Goal: Task Accomplishment & Management: Use online tool/utility

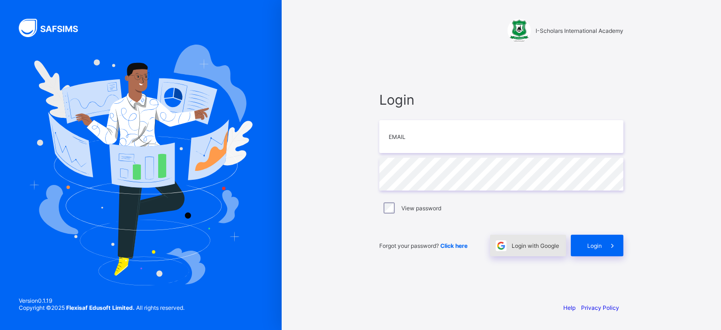
click at [519, 243] on span "Login with Google" at bounding box center [535, 245] width 47 height 7
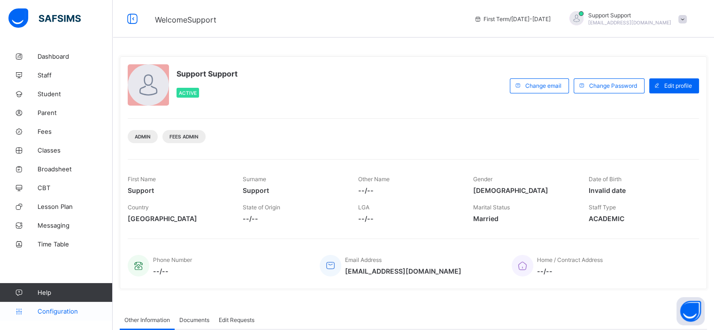
click at [61, 313] on span "Configuration" at bounding box center [75, 311] width 75 height 8
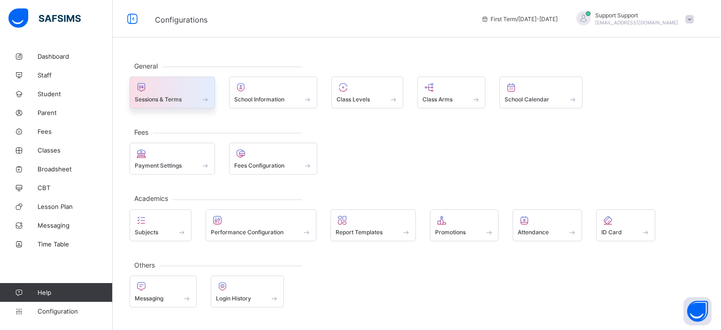
click at [175, 106] on div "Sessions & Terms" at bounding box center [172, 93] width 85 height 32
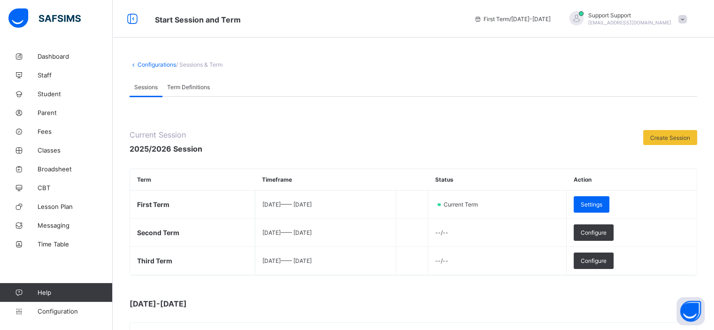
click at [687, 23] on span at bounding box center [682, 19] width 8 height 8
click at [655, 91] on span "Subscription" at bounding box center [648, 91] width 47 height 7
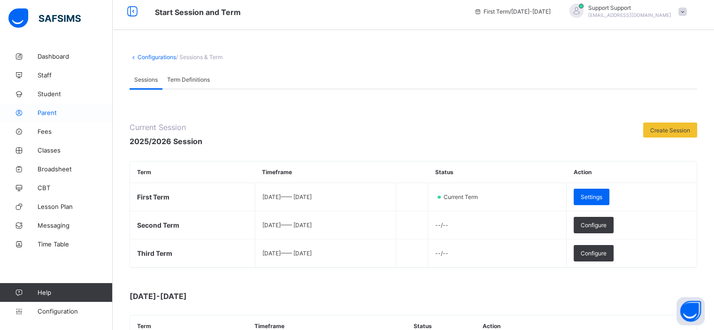
scroll to position [3, 0]
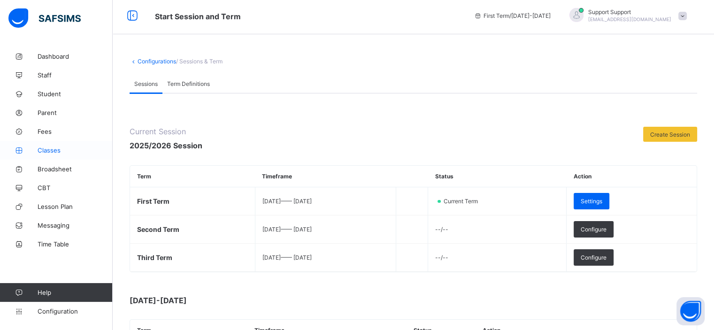
click at [44, 151] on span "Classes" at bounding box center [75, 150] width 75 height 8
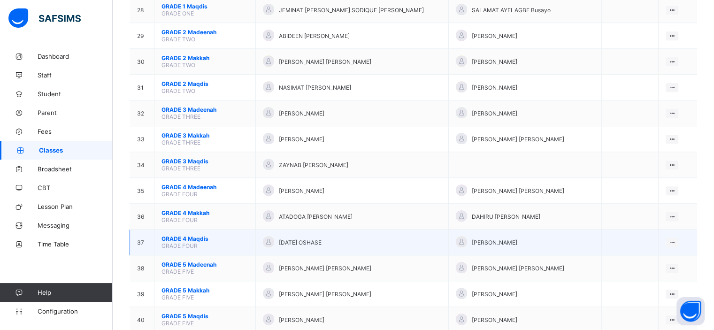
scroll to position [821, 0]
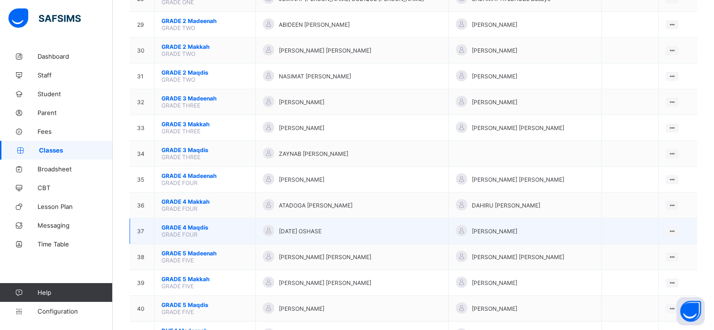
click at [175, 230] on span "GRADE 4 Maqdis" at bounding box center [204, 227] width 87 height 7
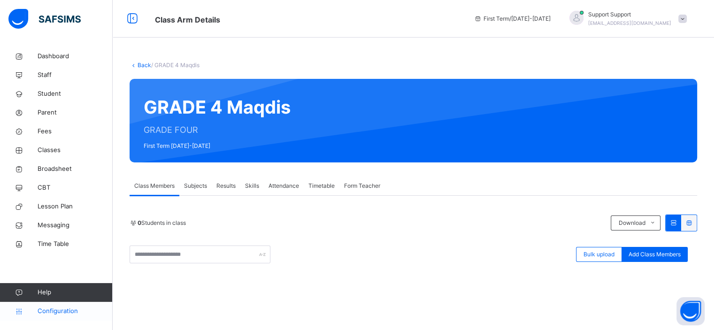
click at [66, 311] on span "Configuration" at bounding box center [75, 311] width 75 height 9
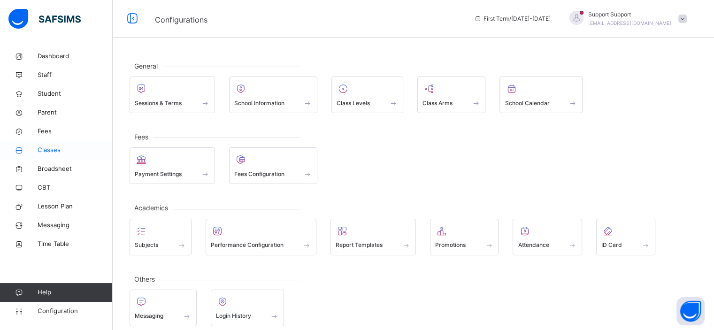
click at [54, 150] on span "Classes" at bounding box center [75, 150] width 75 height 9
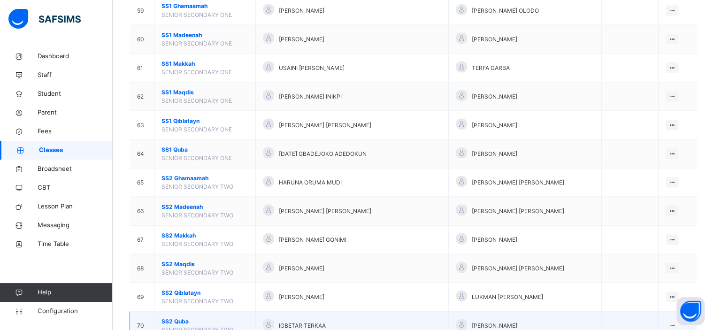
scroll to position [1894, 0]
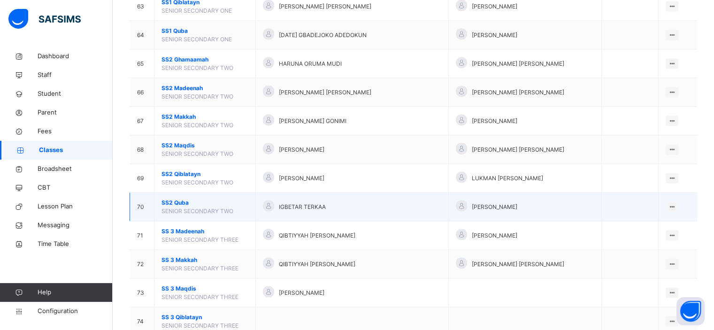
click at [170, 227] on span "SS 3 Madeenah" at bounding box center [204, 231] width 87 height 8
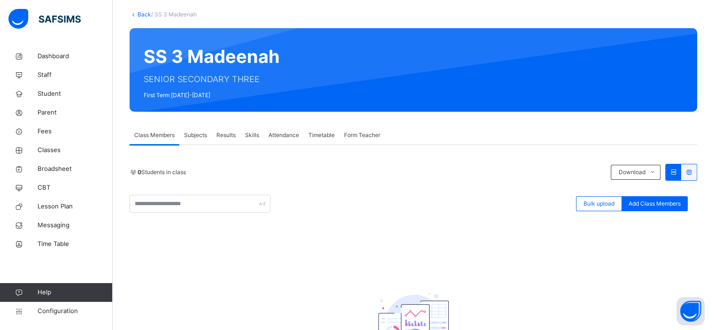
scroll to position [43, 0]
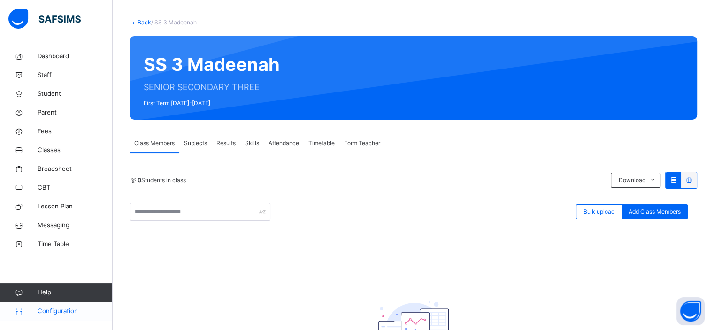
click at [64, 315] on span "Configuration" at bounding box center [75, 311] width 75 height 9
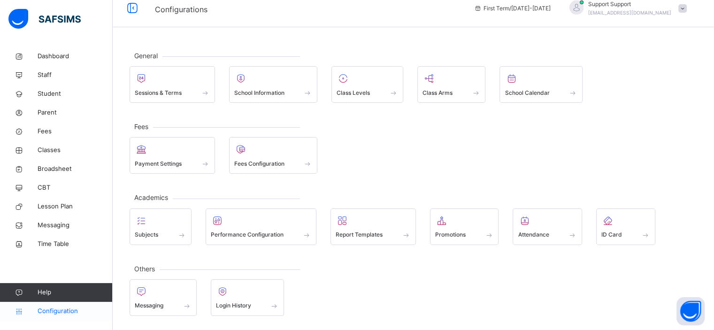
scroll to position [8, 0]
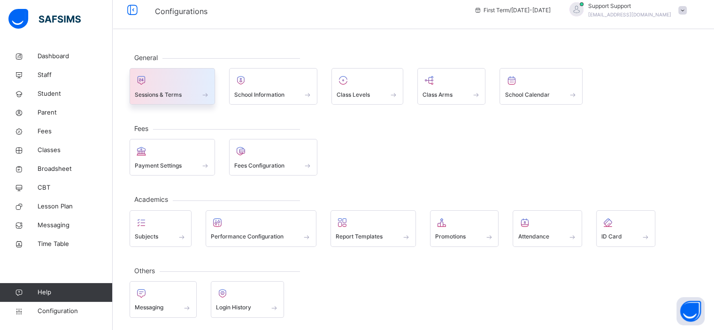
click at [169, 85] on div at bounding box center [172, 80] width 75 height 14
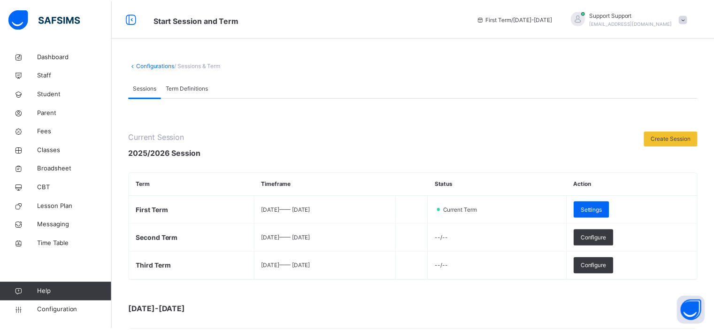
scroll to position [190, 0]
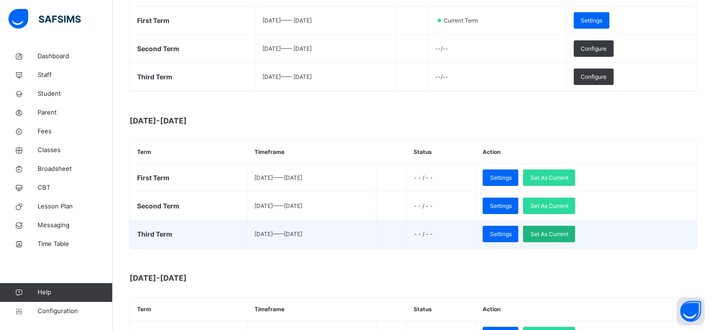
click at [568, 234] on span "Set As Current" at bounding box center [549, 234] width 38 height 8
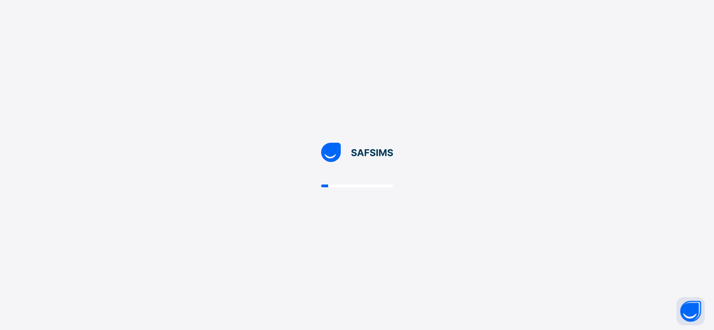
scroll to position [0, 0]
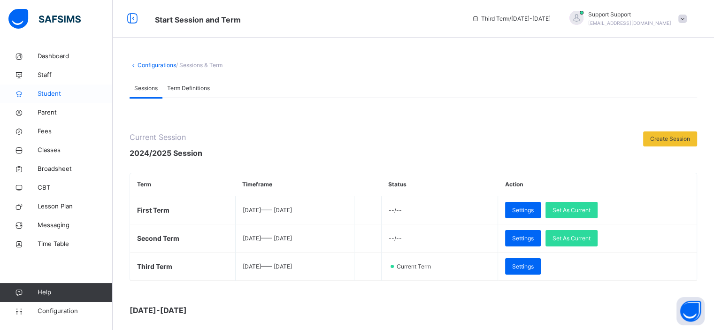
click at [50, 95] on span "Student" at bounding box center [75, 93] width 75 height 9
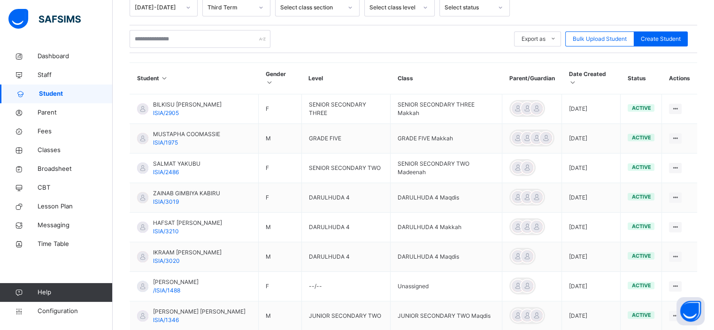
scroll to position [173, 0]
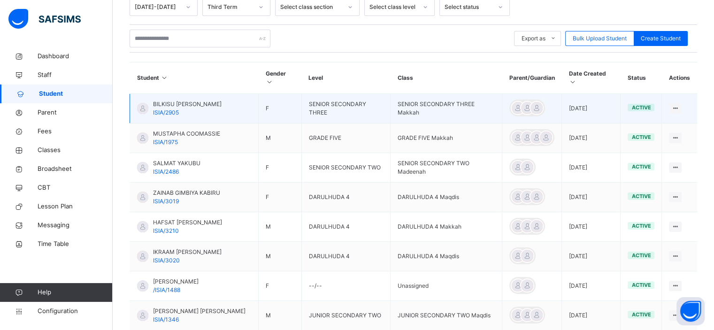
click at [179, 103] on span "BILKISU MUHAMMAD MUSA" at bounding box center [187, 104] width 69 height 8
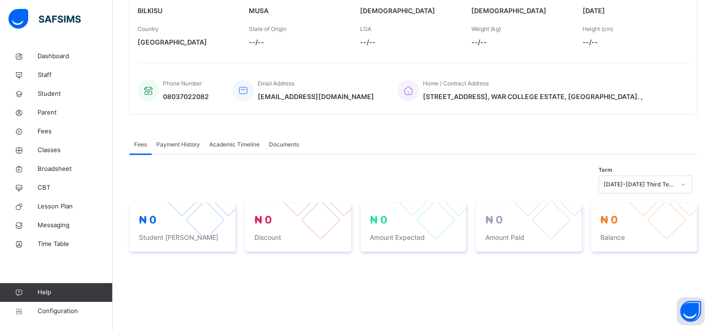
click at [227, 146] on span "Academic Timeline" at bounding box center [234, 144] width 50 height 8
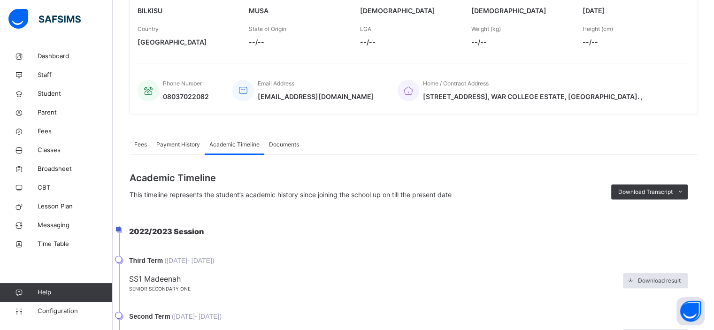
scroll to position [215, 0]
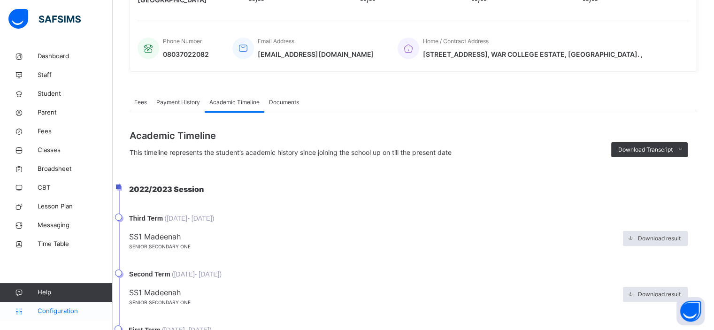
click at [70, 314] on span "Configuration" at bounding box center [75, 311] width 75 height 9
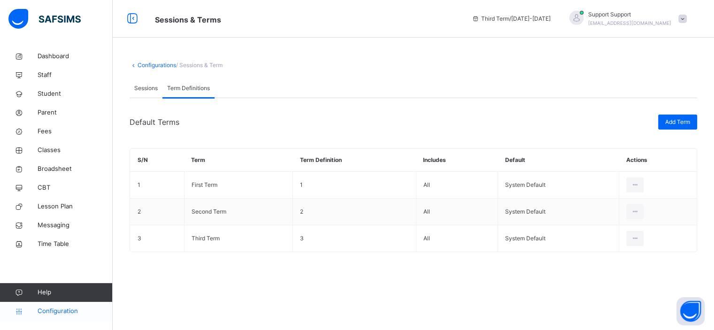
click at [200, 97] on div "Term Definitions" at bounding box center [188, 88] width 52 height 19
click at [147, 85] on span "Sessions" at bounding box center [145, 88] width 23 height 8
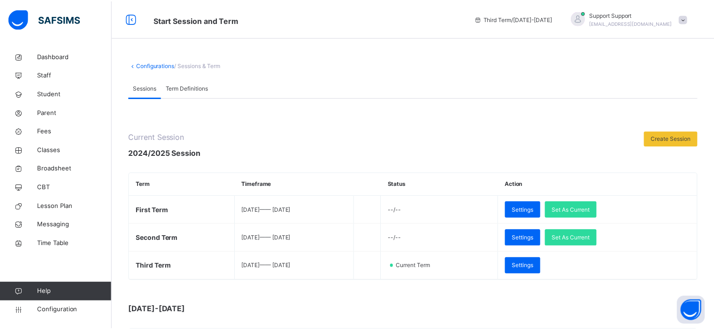
scroll to position [244, 0]
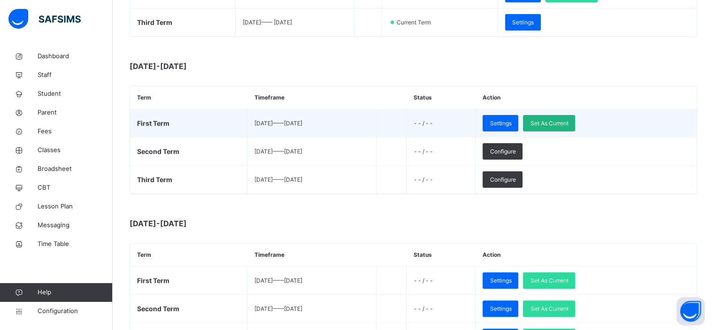
click at [568, 125] on span "Set As Current" at bounding box center [549, 123] width 38 height 8
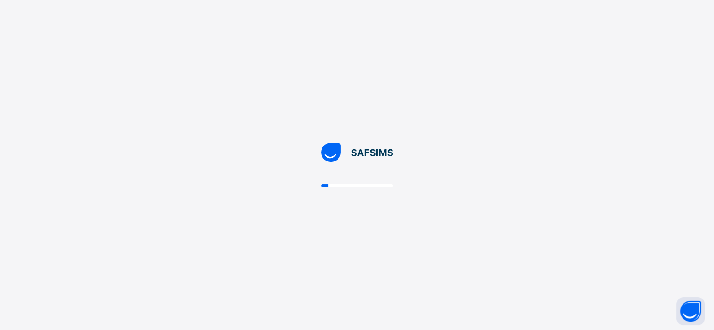
scroll to position [0, 0]
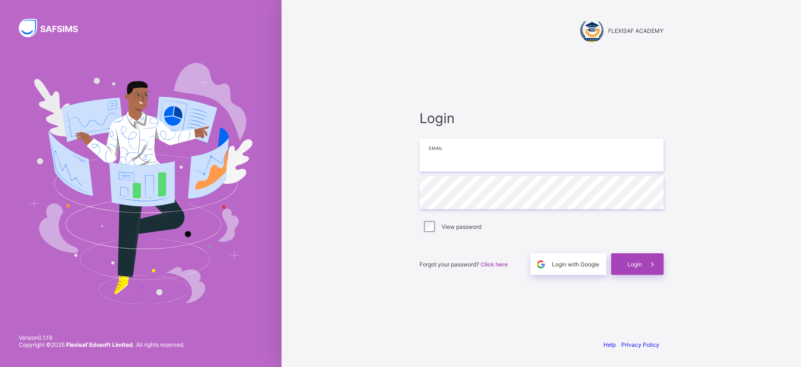
type input "**********"
click at [639, 270] on div "Login" at bounding box center [637, 264] width 53 height 22
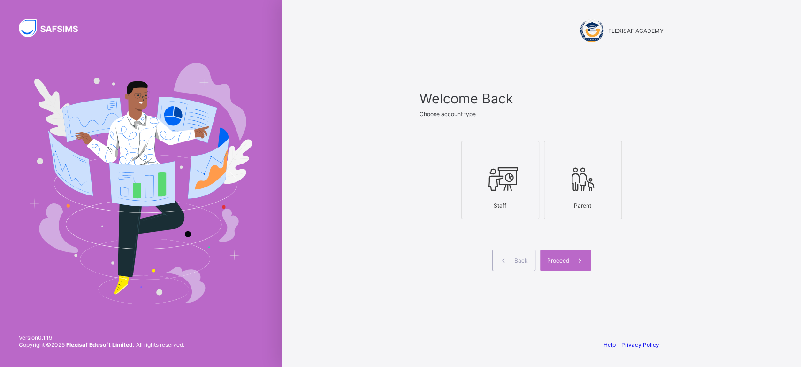
click at [523, 204] on div "Staff" at bounding box center [501, 205] width 68 height 16
click at [559, 262] on span "Proceed" at bounding box center [558, 260] width 22 height 7
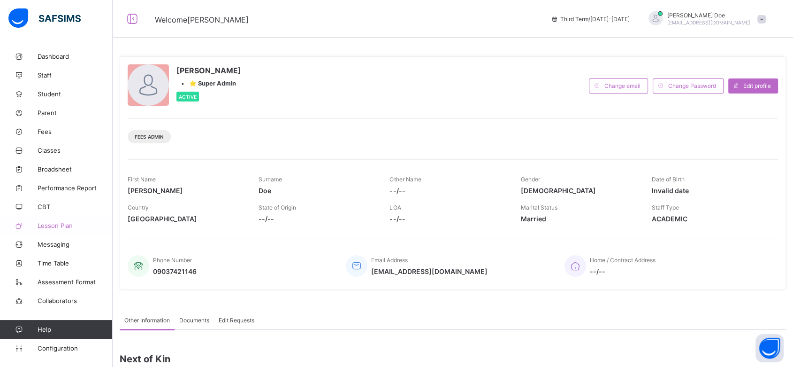
click at [61, 228] on span "Lesson Plan" at bounding box center [75, 226] width 75 height 8
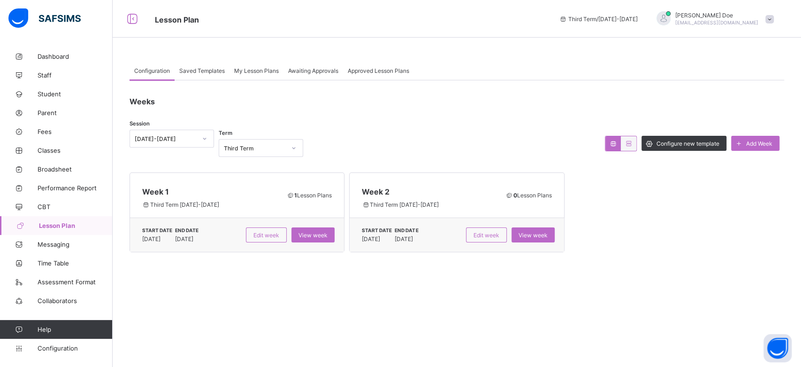
click at [241, 73] on span "My Lesson Plans" at bounding box center [256, 70] width 45 height 7
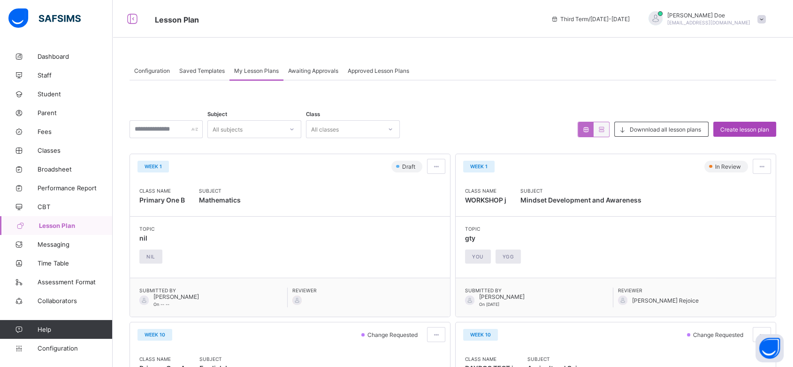
click at [760, 129] on span "Create lesson plan" at bounding box center [745, 129] width 49 height 7
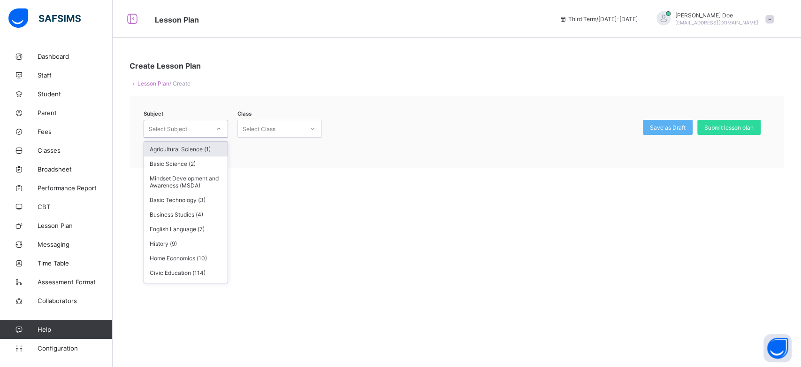
click at [223, 125] on div at bounding box center [219, 128] width 16 height 15
click at [204, 151] on div "Agricultural Science (1)" at bounding box center [186, 149] width 84 height 15
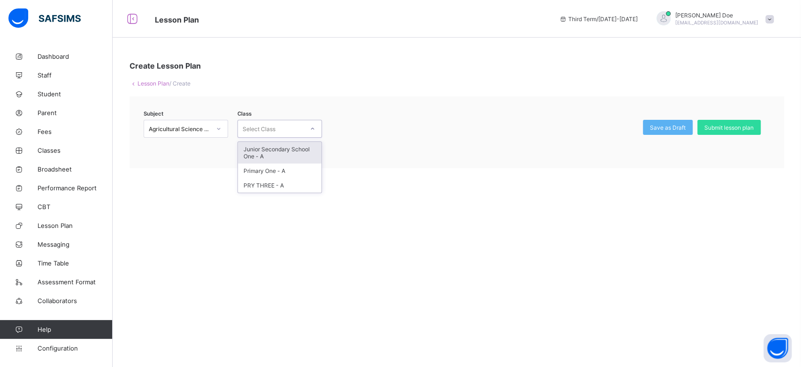
click at [282, 130] on div "Select Class" at bounding box center [271, 128] width 66 height 13
click at [282, 150] on div "Junior Secondary School One - A" at bounding box center [280, 153] width 84 height 22
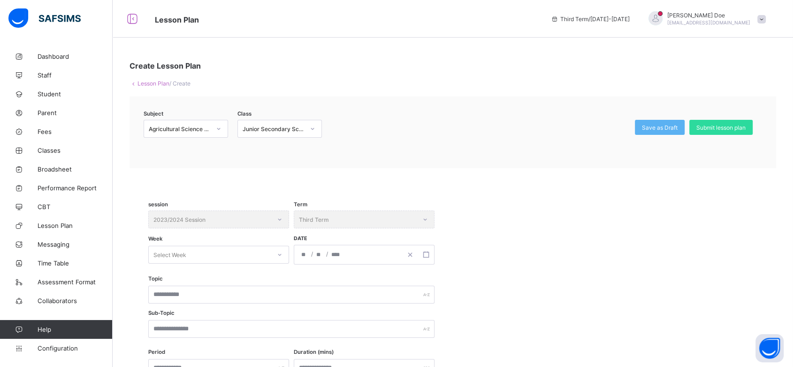
click at [442, 123] on div at bounding box center [481, 135] width 290 height 30
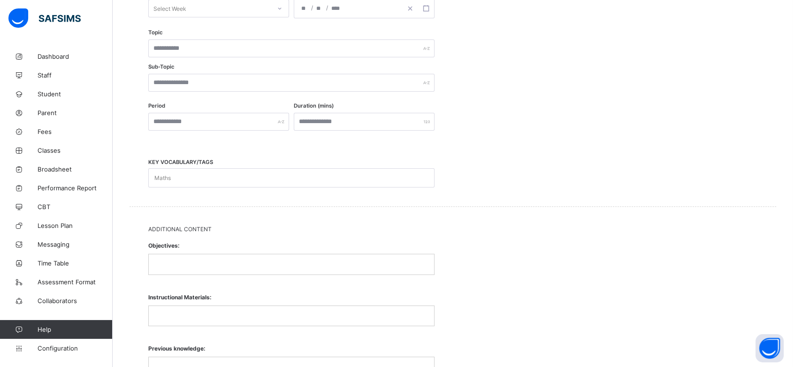
scroll to position [249, 0]
click at [221, 251] on div at bounding box center [291, 261] width 285 height 20
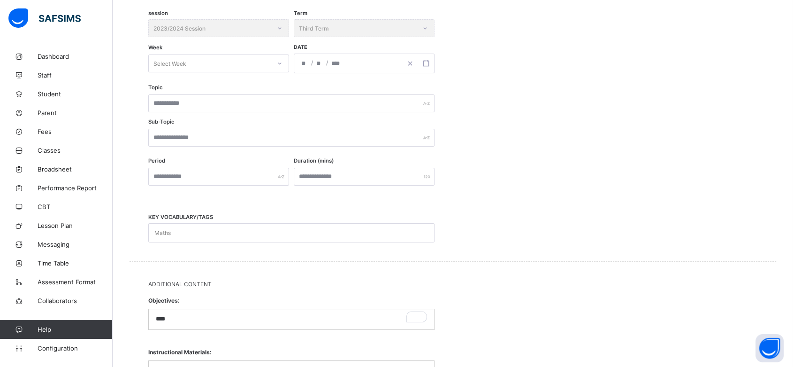
scroll to position [0, 0]
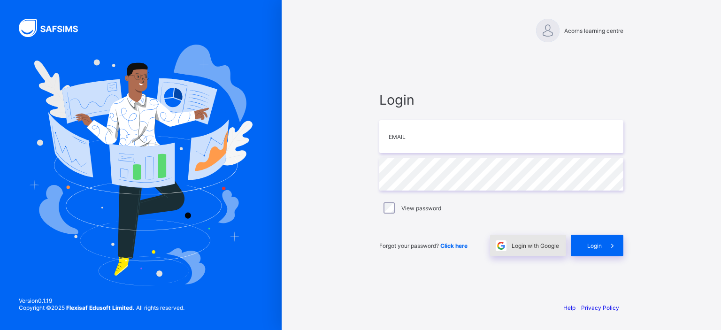
click at [541, 237] on div "Login with Google" at bounding box center [528, 246] width 76 height 22
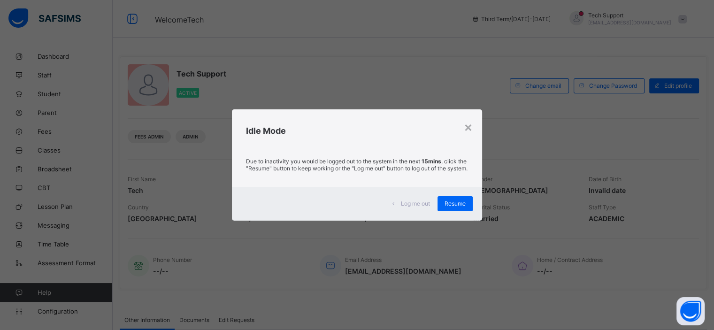
click at [307, 199] on div "Log me out Resume" at bounding box center [357, 204] width 250 height 34
click at [451, 206] on span "Resume" at bounding box center [455, 203] width 21 height 7
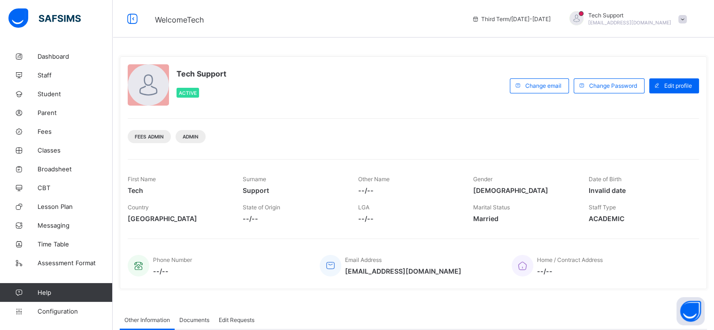
click at [687, 19] on span at bounding box center [682, 19] width 8 height 8
click at [453, 26] on div "Welcome Tech Third Term / 2024-2025 Tech Support rejoice.chukwuma@flexisaf.com" at bounding box center [357, 19] width 714 height 38
click at [687, 19] on span at bounding box center [682, 19] width 8 height 8
click at [593, 52] on div "Tech Support Active Change email Change Password Edit profile Fees Admin Admin …" at bounding box center [413, 172] width 587 height 247
click at [687, 18] on span at bounding box center [682, 19] width 8 height 8
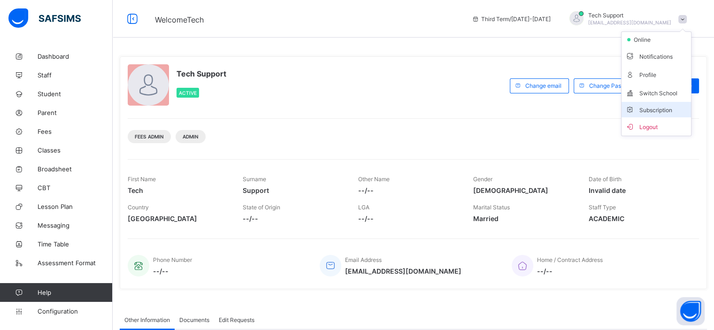
click at [654, 107] on span "Subscription" at bounding box center [648, 110] width 47 height 7
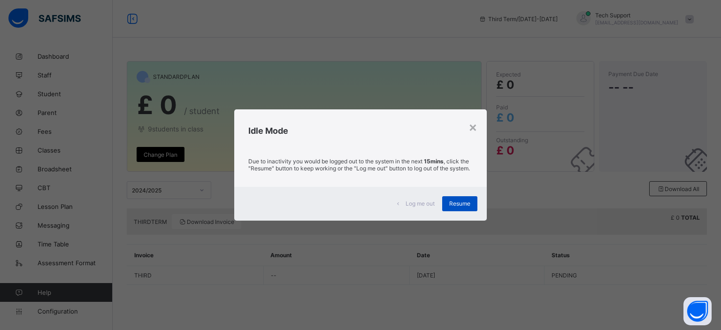
click at [463, 211] on div "Resume" at bounding box center [459, 203] width 35 height 15
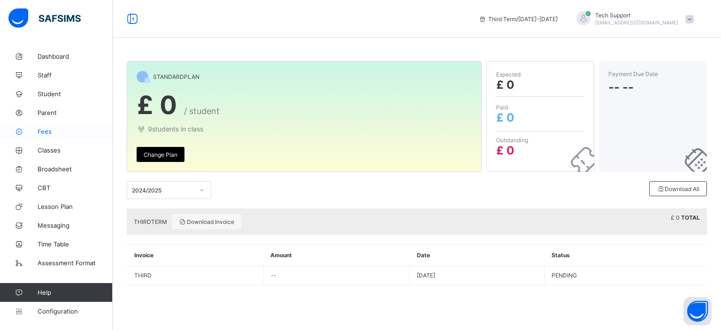
click at [38, 136] on link "Fees" at bounding box center [56, 131] width 113 height 19
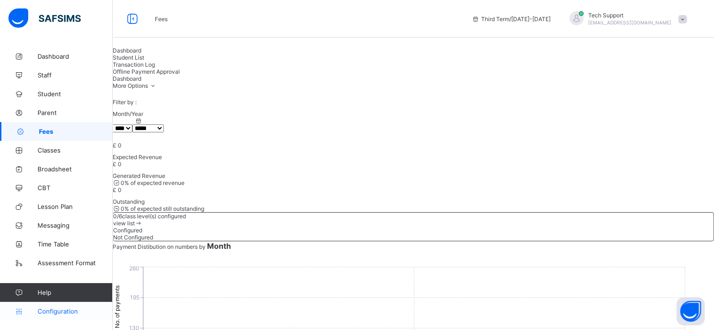
click at [60, 308] on span "Configuration" at bounding box center [75, 311] width 75 height 8
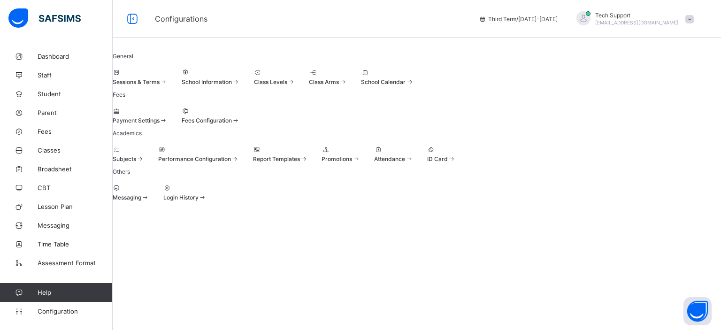
click at [240, 124] on span at bounding box center [236, 120] width 8 height 7
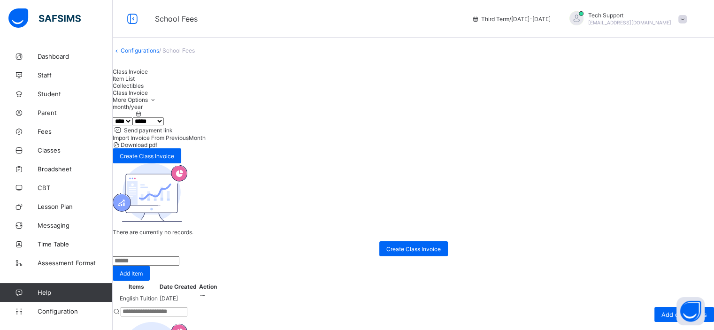
click at [135, 82] on span "Item List" at bounding box center [124, 78] width 22 height 7
click at [148, 75] on span "Class Invoice" at bounding box center [130, 71] width 35 height 7
click at [392, 132] on div "month/year **** **** **** ***** ******* ******** ***** ***** **** ****** ******…" at bounding box center [413, 133] width 601 height 60
